Goal: Information Seeking & Learning: Check status

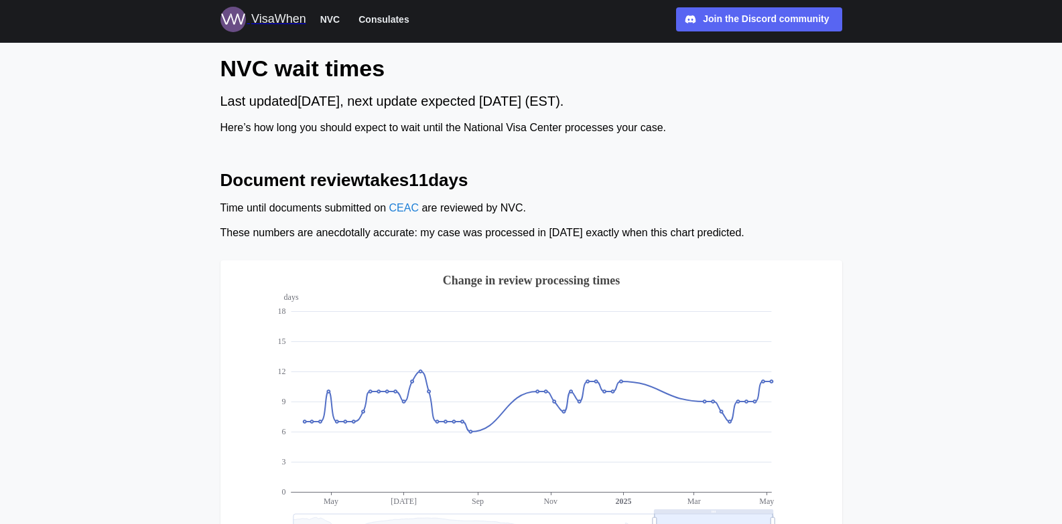
click at [372, 20] on span "Consulates" at bounding box center [383, 19] width 50 height 16
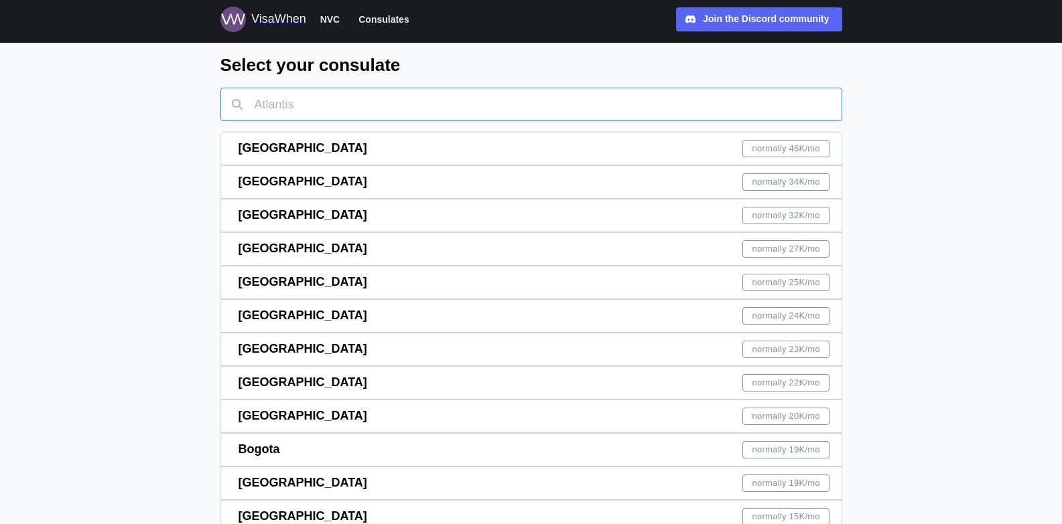
click at [295, 107] on input "text" at bounding box center [531, 104] width 622 height 33
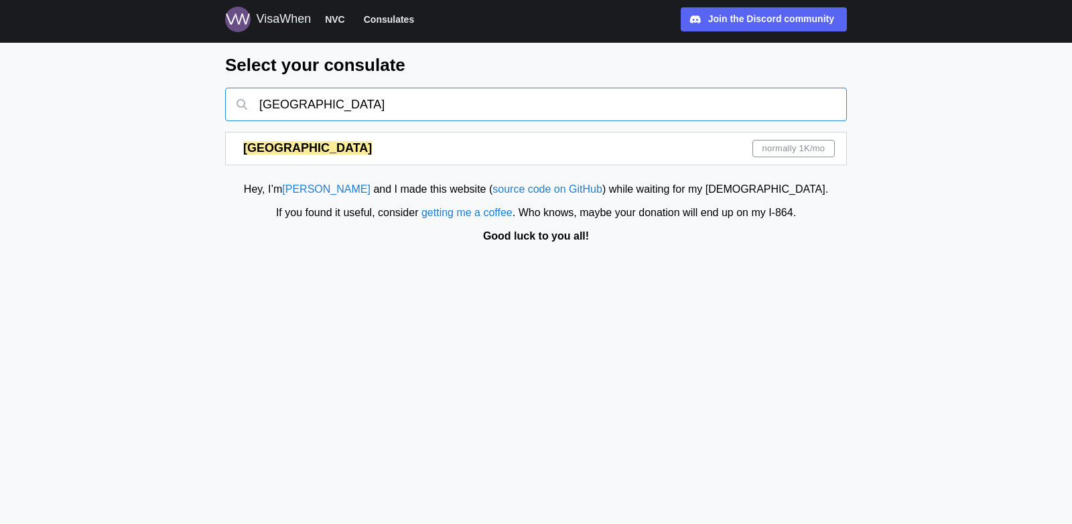
type input "[GEOGRAPHIC_DATA]"
click at [271, 151] on mark "[GEOGRAPHIC_DATA]" at bounding box center [307, 147] width 129 height 13
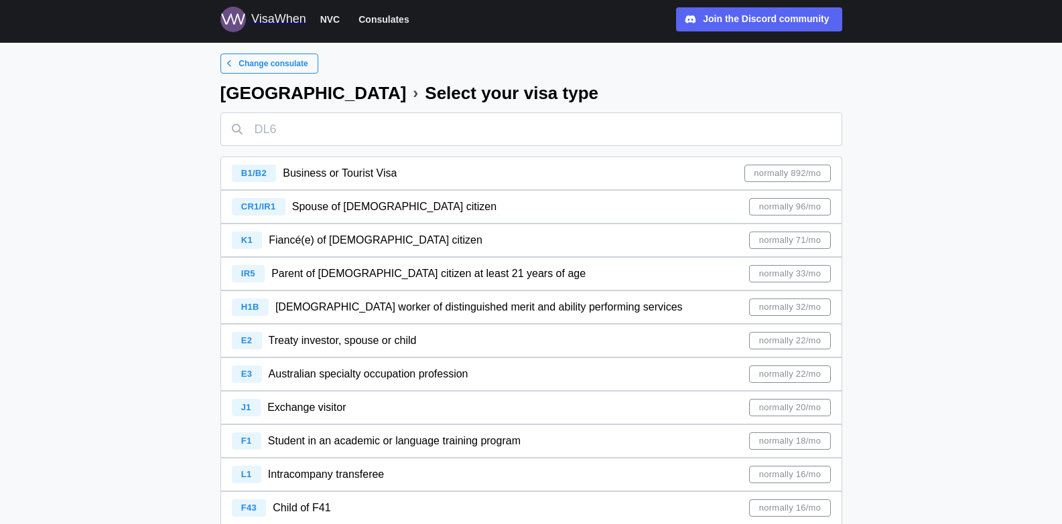
click at [242, 275] on span "IR5" at bounding box center [248, 274] width 14 height 10
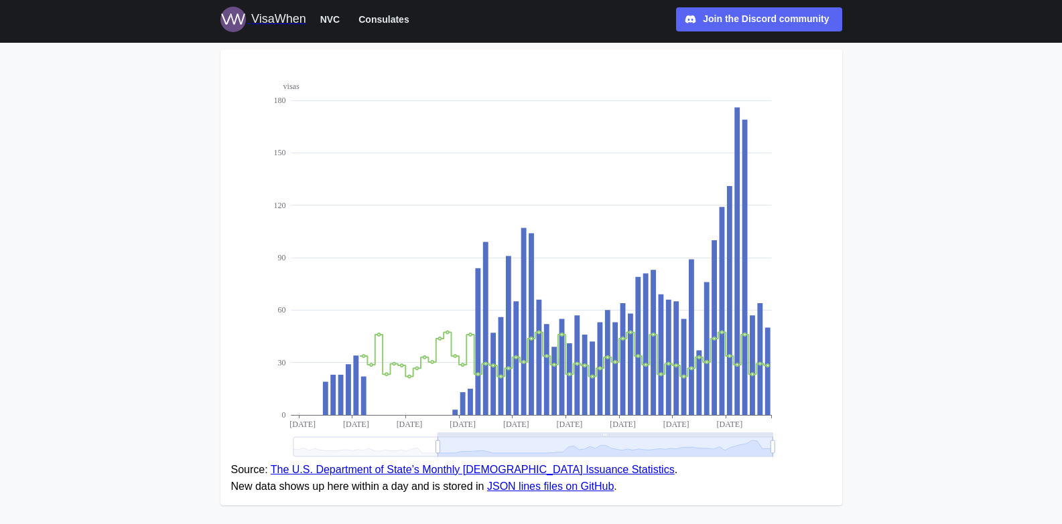
scroll to position [249, 0]
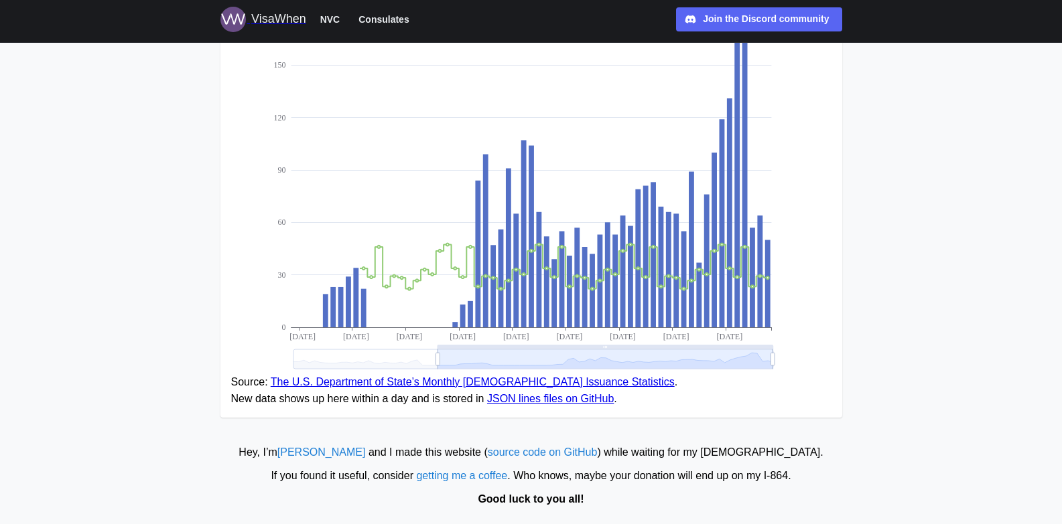
click at [411, 384] on link "The U.S. Department of State’s Monthly [DEMOGRAPHIC_DATA] Issuance Statistics" at bounding box center [473, 381] width 404 height 11
